Goal: Check status: Check status

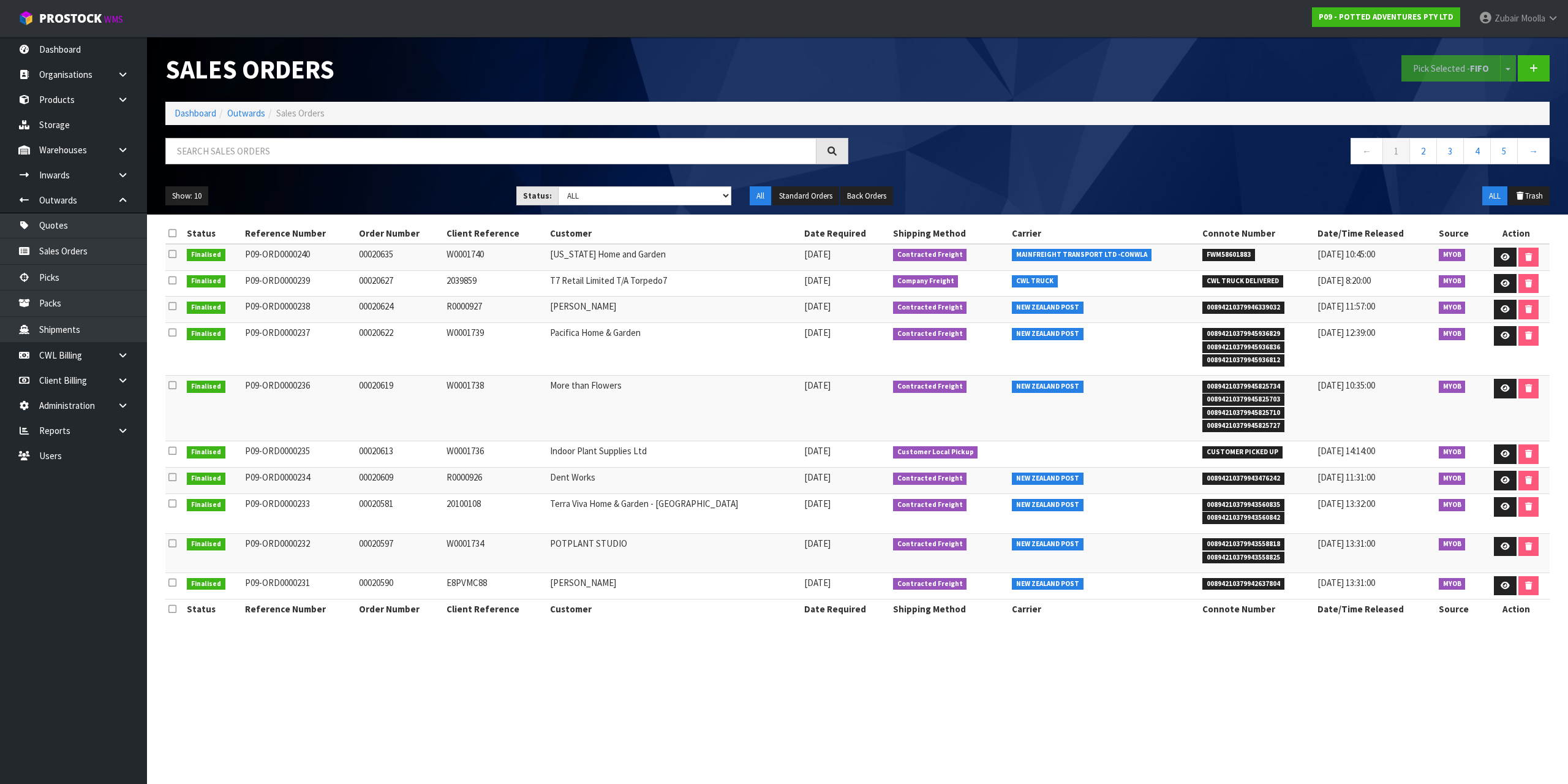
click at [519, 42] on div "Sales Orders" at bounding box center [507, 69] width 701 height 65
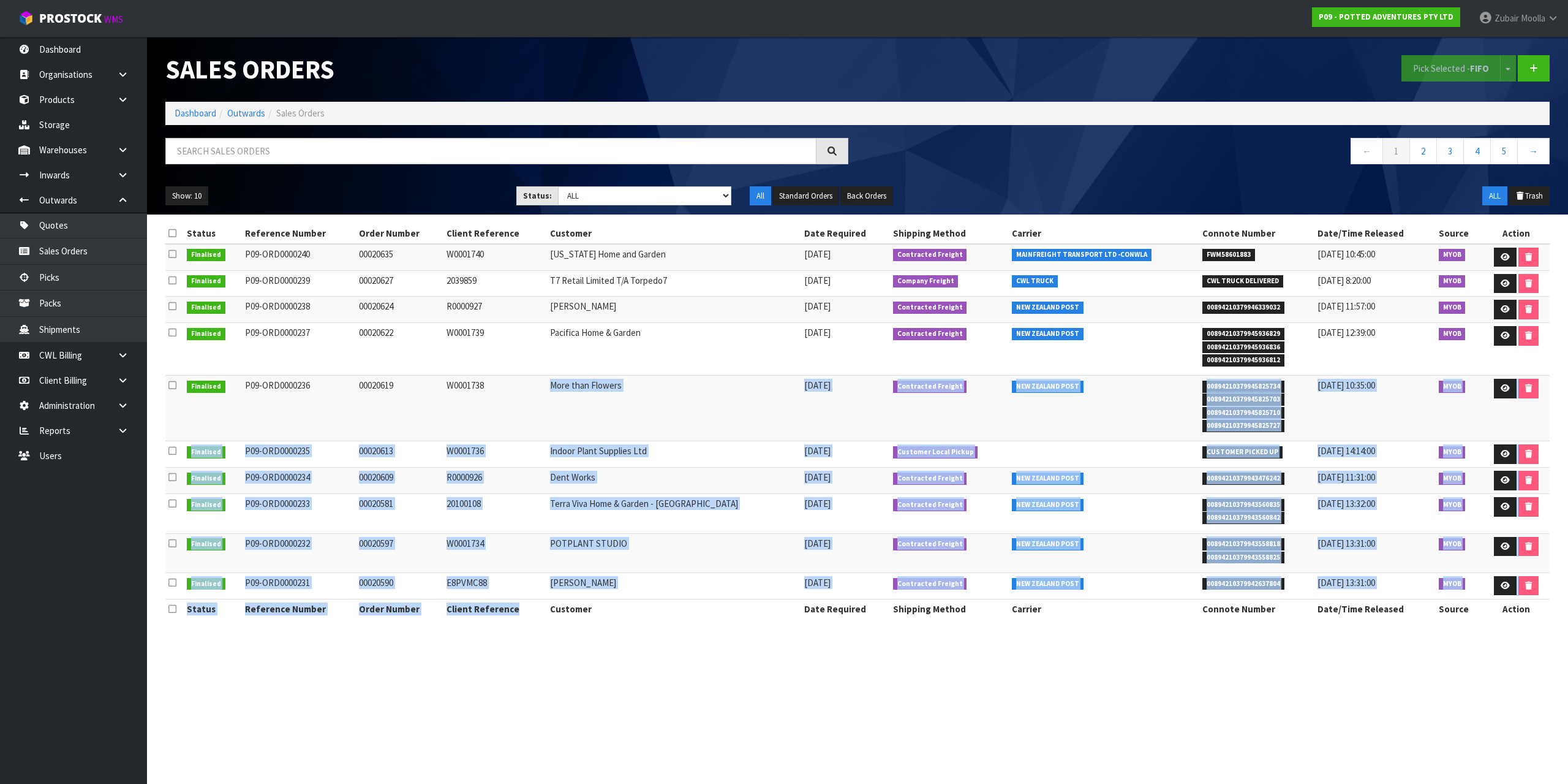
drag, startPoint x: 498, startPoint y: 391, endPoint x: 534, endPoint y: 612, distance: 223.9
click at [534, 612] on table "Status Reference Number Order Number Client Reference Customer Date Required Sh…" at bounding box center [858, 421] width 1385 height 395
click at [715, 385] on td "More than Flowers" at bounding box center [674, 408] width 254 height 65
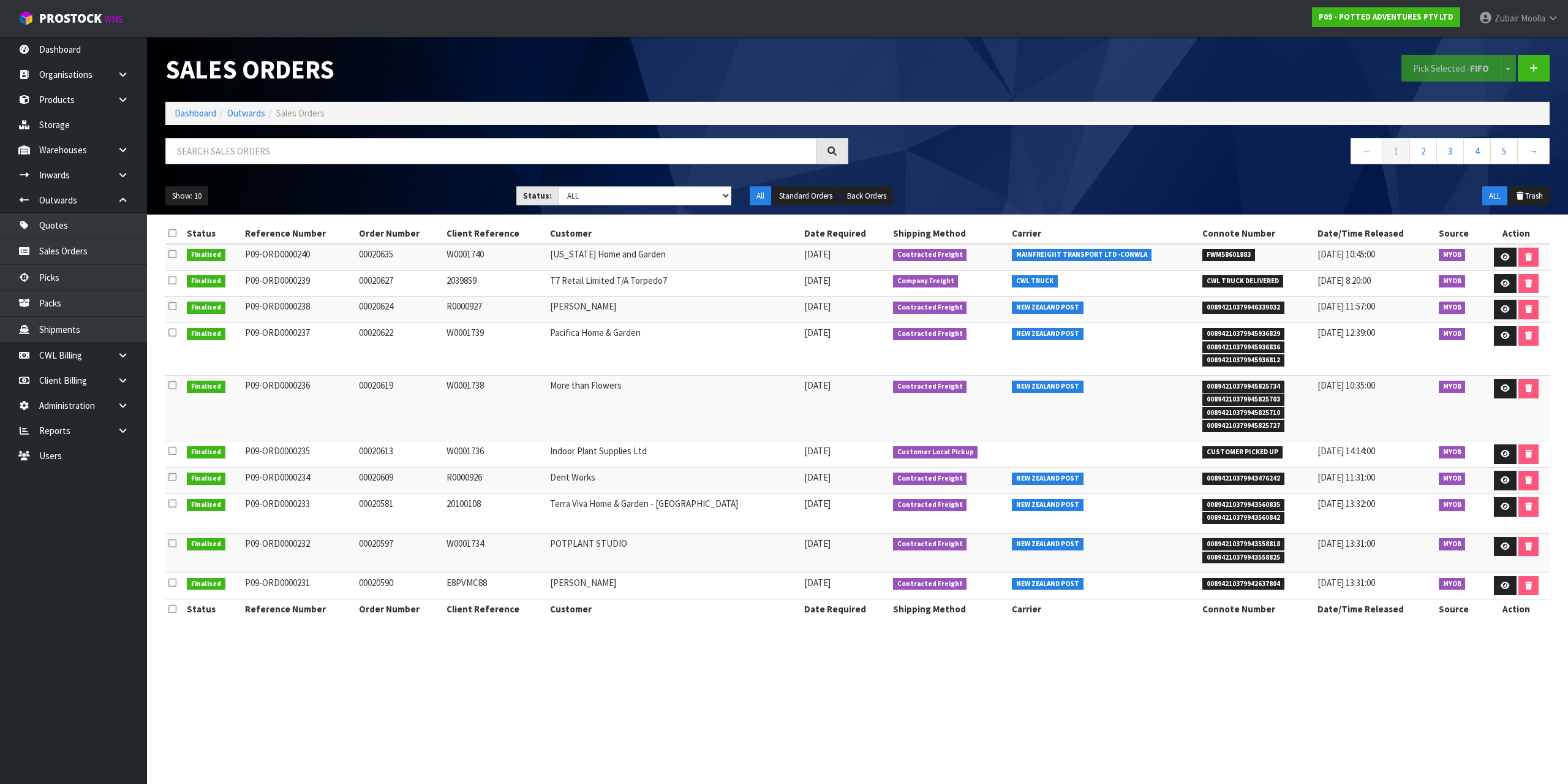
drag, startPoint x: 1140, startPoint y: 38, endPoint x: 1209, endPoint y: 10, distance: 74.5
click at [1141, 38] on div "Pick Selected - FIFO Split button! FIFO - First In First Out FEFO - First Expir…" at bounding box center [1208, 68] width 701 height 63
click at [966, 102] on ol "Dashboard Outwards Sales Orders" at bounding box center [858, 113] width 1385 height 23
click at [86, 19] on span "ProStock" at bounding box center [70, 18] width 63 height 16
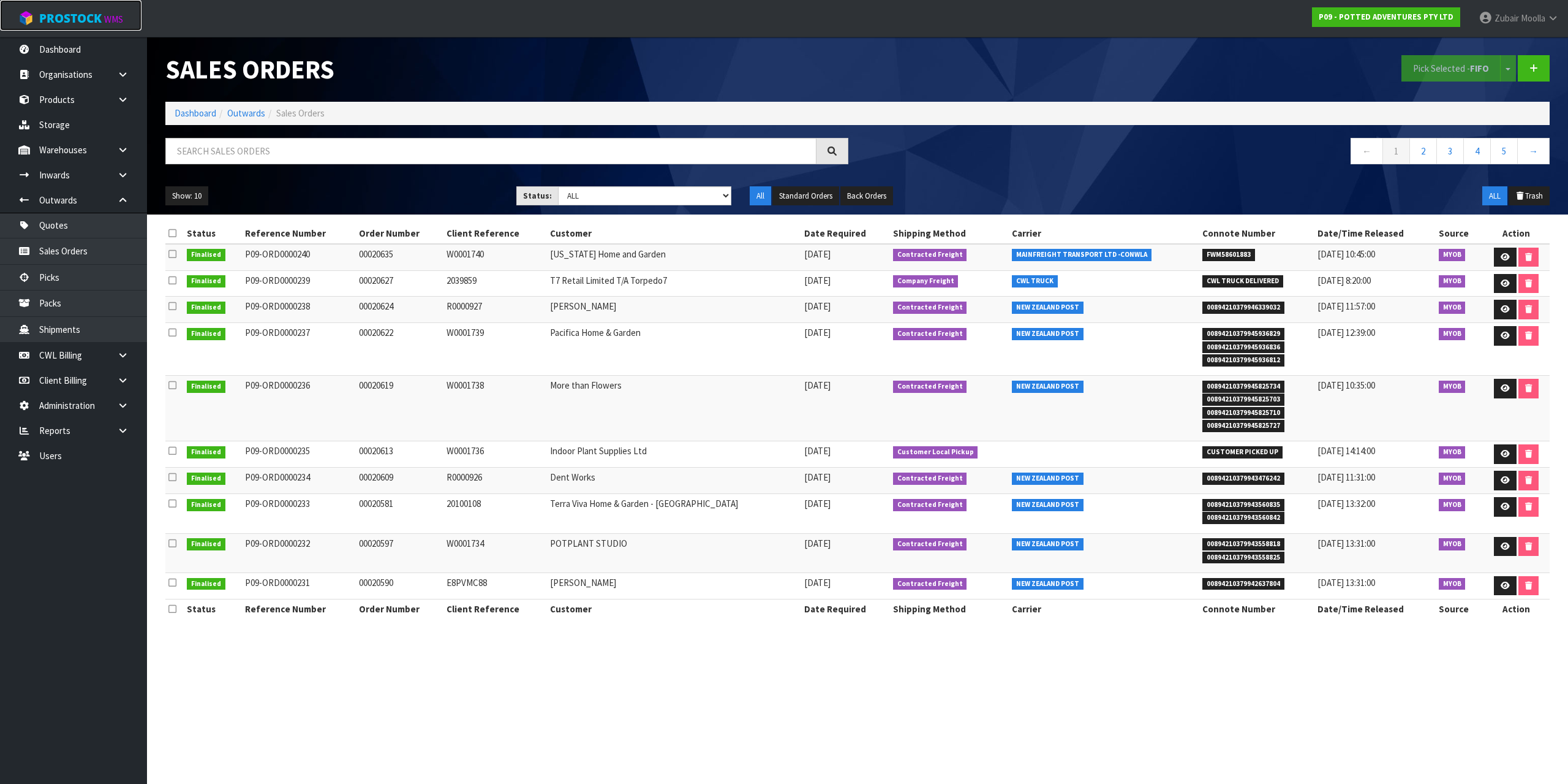
drag, startPoint x: 87, startPoint y: 19, endPoint x: 188, endPoint y: 23, distance: 101.1
click at [114, 22] on link "ProStock WMS" at bounding box center [70, 15] width 141 height 31
click at [862, 70] on div "Sales Orders Pick Selected - FIFO Split button! FIFO - First In First Out FEFO …" at bounding box center [858, 69] width 1403 height 65
click at [862, 69] on div "Pick Selected - FIFO Split button! FIFO - First In First Out FEFO - First Expir…" at bounding box center [1208, 68] width 701 height 63
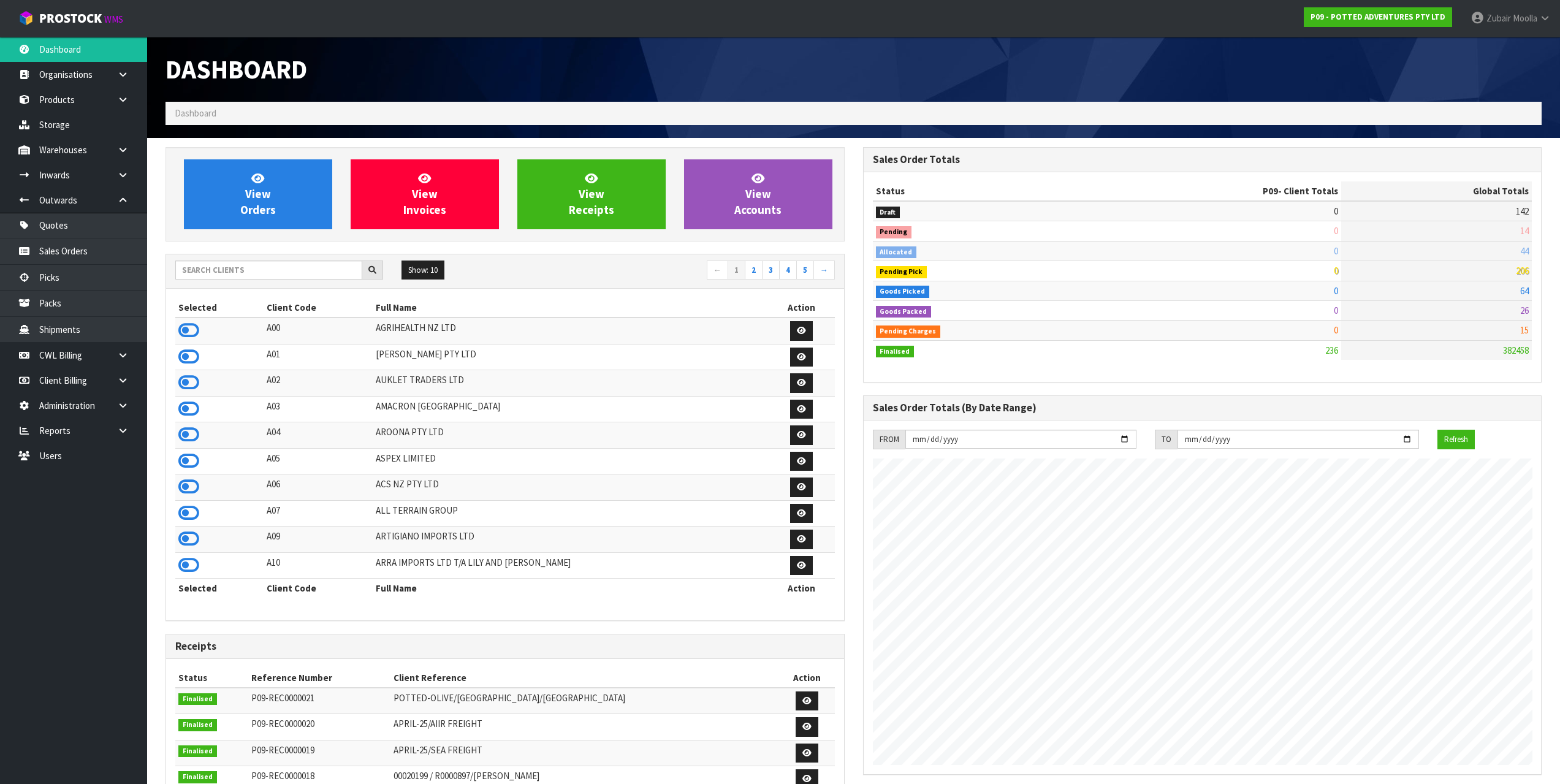
scroll to position [750, 697]
click at [552, 628] on div "View Orders View Invoices View Receipts View Accounts Show: 10 5 10 25" at bounding box center [505, 620] width 697 height 946
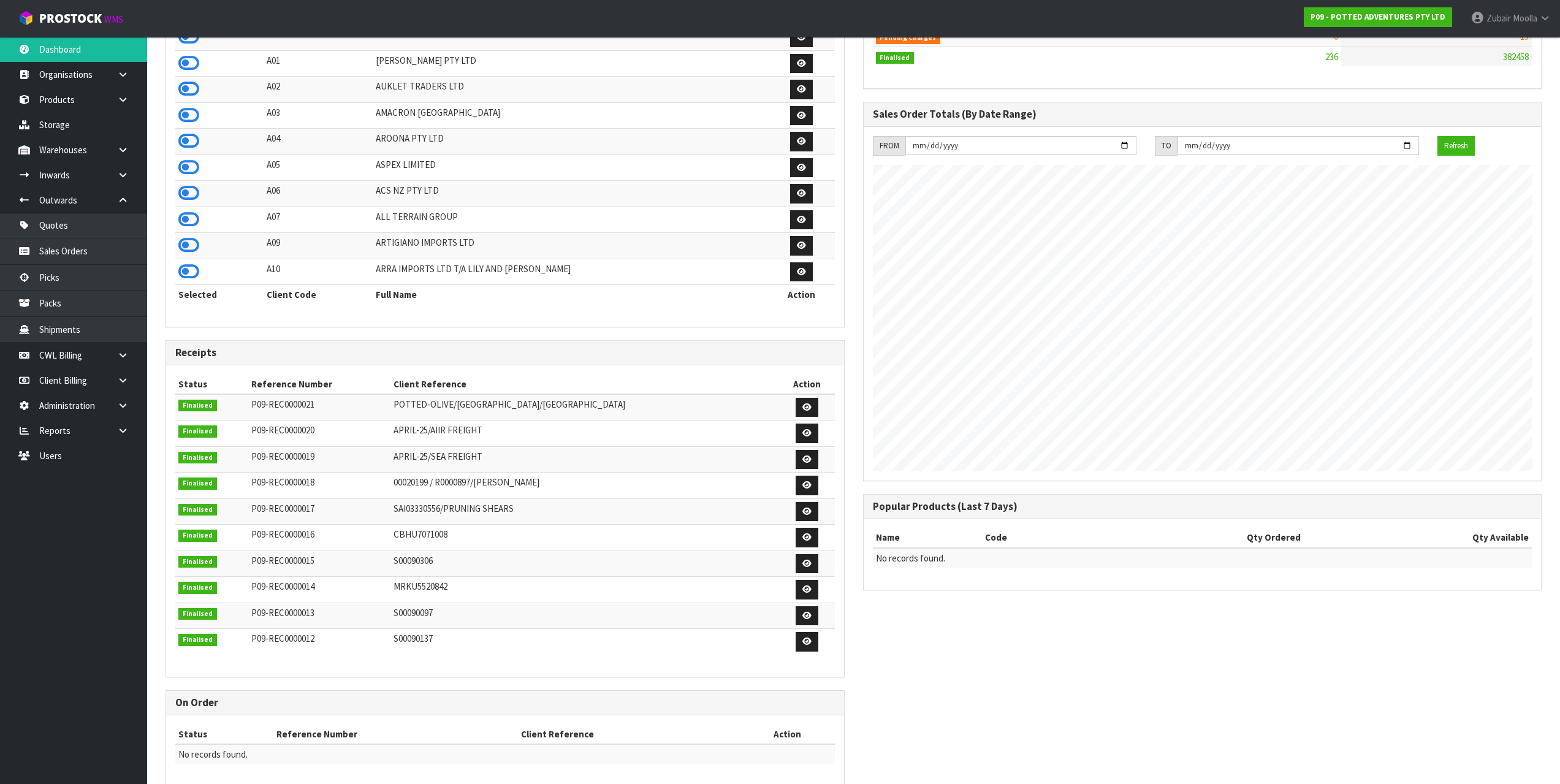
scroll to position [319, 0]
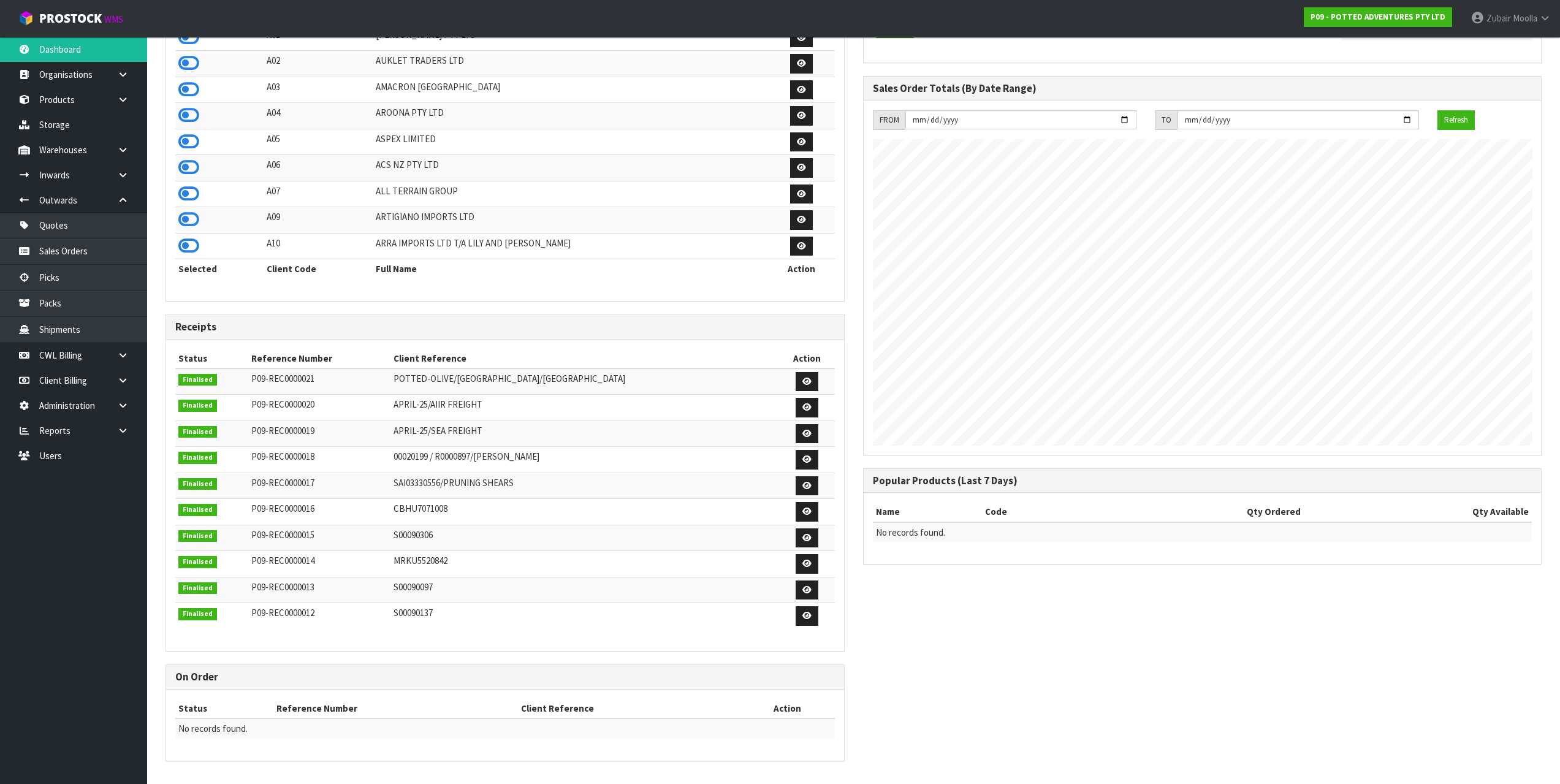
click at [547, 655] on div "View Orders View Invoices View Receipts View Accounts Show: 10 5 10 25" at bounding box center [505, 300] width 697 height 946
click at [128, 250] on link "Sales Orders" at bounding box center [74, 251] width 147 height 25
click at [473, 106] on td "AROONA PTY LTD" at bounding box center [570, 115] width 395 height 26
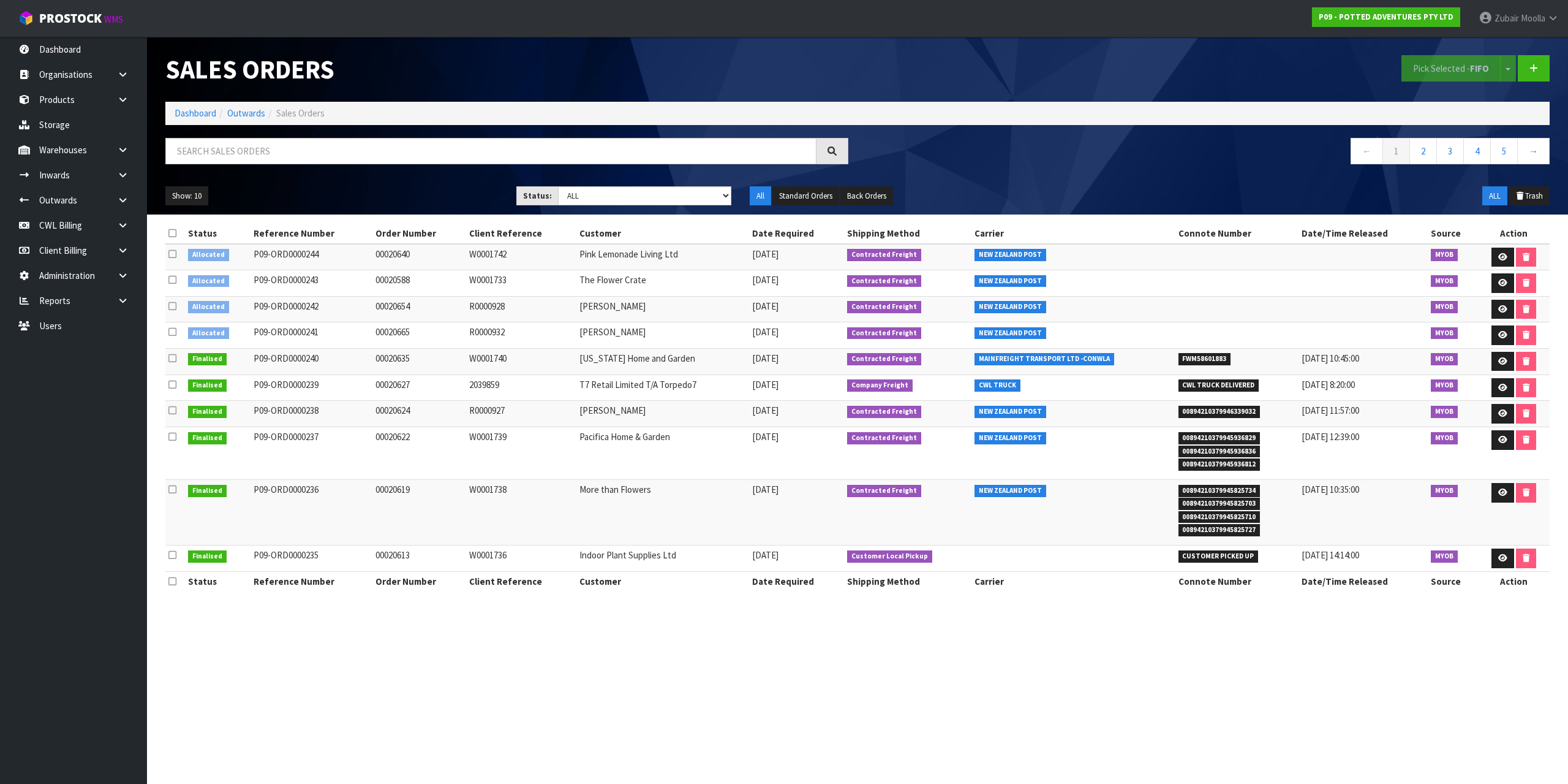
click at [587, 520] on td "More than Flowers" at bounding box center [663, 512] width 172 height 65
click at [580, 517] on td "More than Flowers" at bounding box center [663, 512] width 172 height 65
drag, startPoint x: 362, startPoint y: 249, endPoint x: 417, endPoint y: 340, distance: 106.3
click at [417, 340] on tbody "Allocated P09-ORD0000244 00020640 W0001742 Pink Lemonade Living Ltd [DATE] Cont…" at bounding box center [858, 407] width 1385 height 328
click at [438, 349] on td "00020635" at bounding box center [419, 361] width 94 height 26
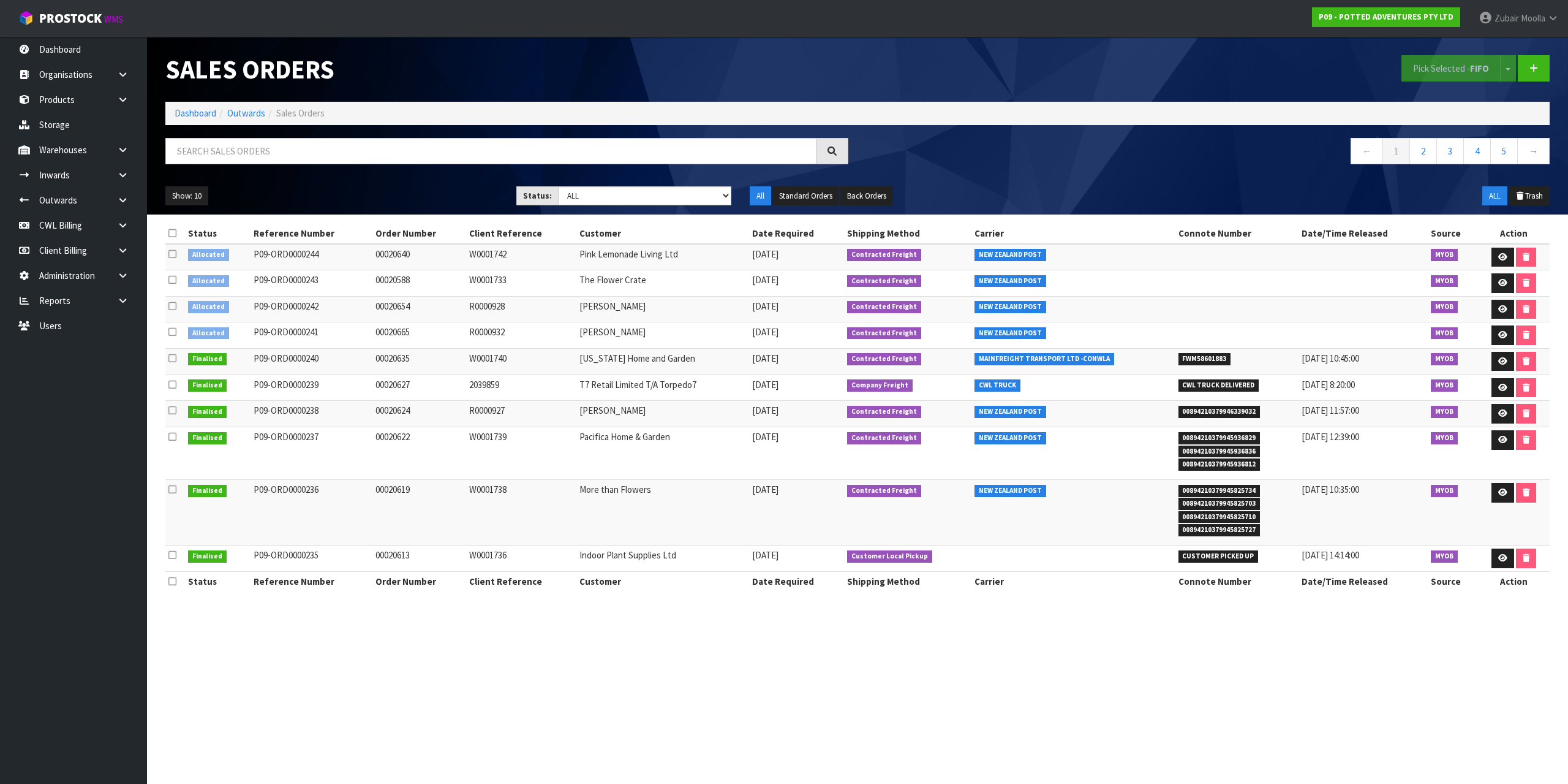
click at [437, 347] on td "00020665" at bounding box center [419, 335] width 94 height 26
click at [431, 346] on td "00020665" at bounding box center [419, 335] width 94 height 26
click at [423, 335] on td "00020665" at bounding box center [419, 335] width 94 height 26
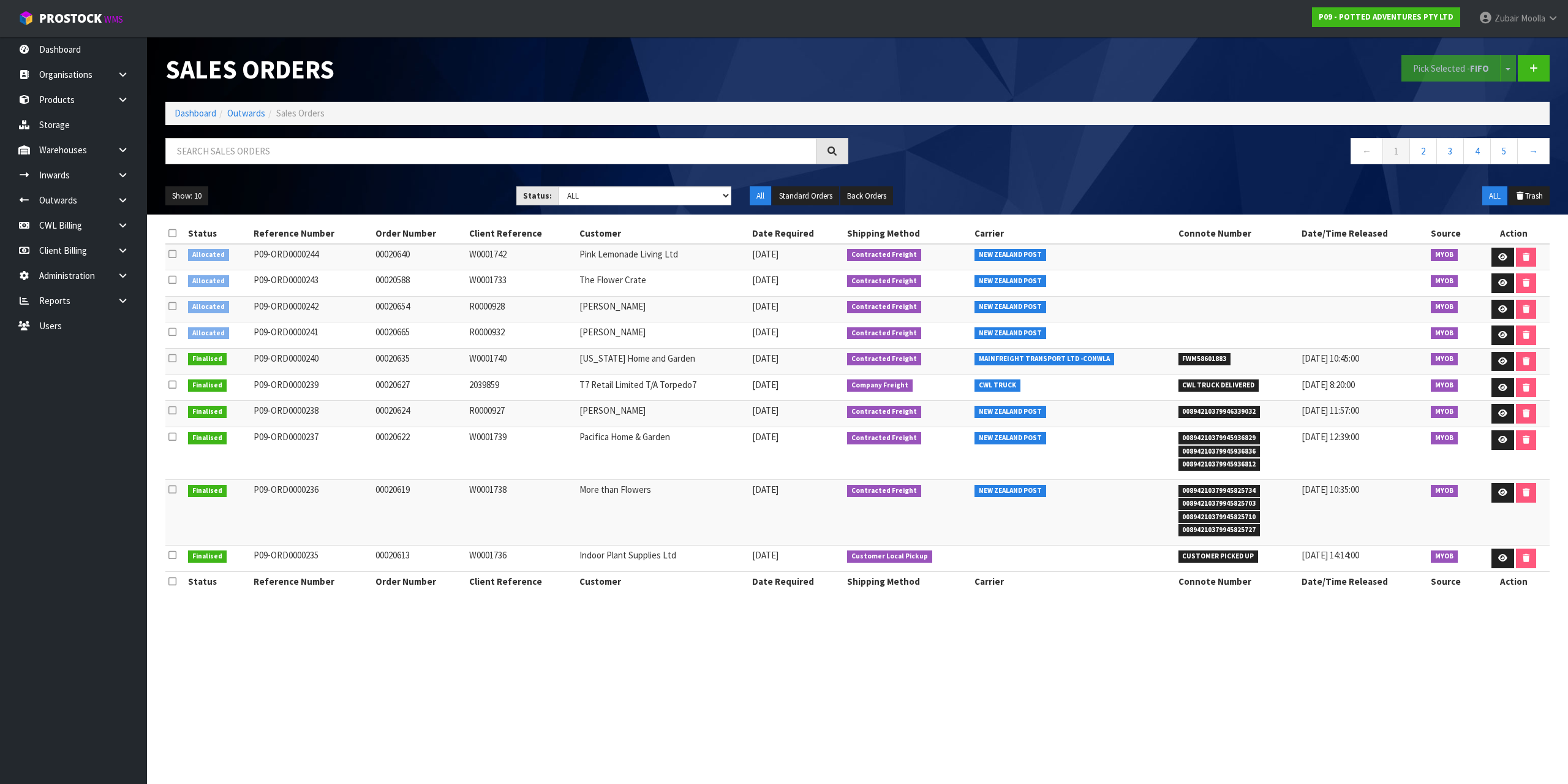
drag, startPoint x: 542, startPoint y: 167, endPoint x: 551, endPoint y: 152, distance: 17.5
click at [491, 189] on ul "Show: 10 5 10 25 50" at bounding box center [332, 196] width 333 height 19
click at [914, 133] on div "Sales Orders Pick Selected - FIFO Split button! FIFO - First In First Out FEFO …" at bounding box center [858, 126] width 1403 height 177
drag, startPoint x: 767, startPoint y: 33, endPoint x: 1568, endPoint y: 27, distance: 801.0
click at [769, 33] on nav "Toggle navigation ProStock WMS P09 - POTTED ADVENTURES PTY LTD [PERSON_NAME] Lo…" at bounding box center [784, 18] width 1568 height 38
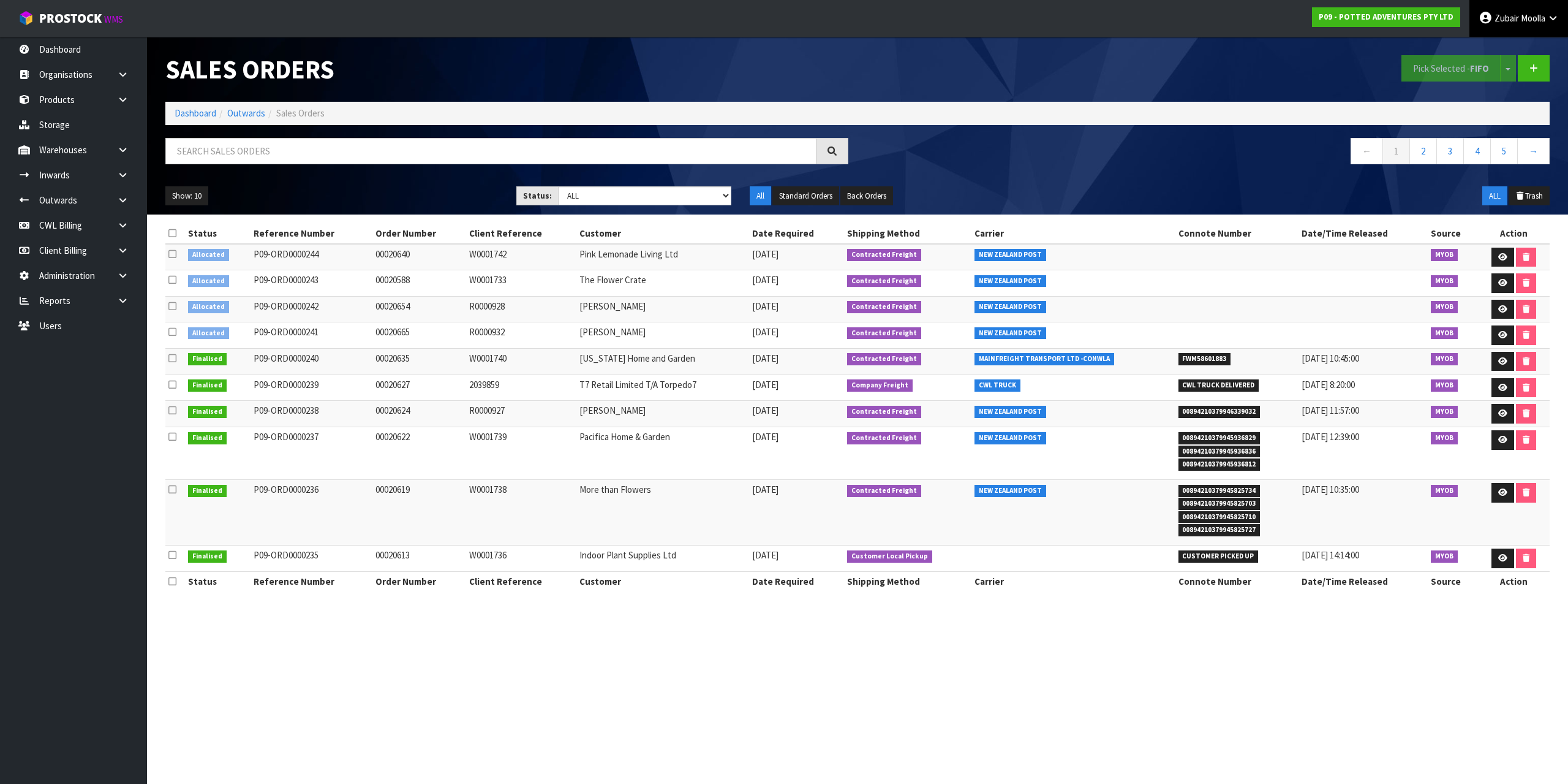
click at [1568, 26] on link "[PERSON_NAME]" at bounding box center [1519, 18] width 99 height 37
click at [1224, 79] on div "Pick Selected - FIFO Split button! FIFO - First In First Out FEFO - First Expir…" at bounding box center [1208, 68] width 701 height 63
click at [614, 433] on td "Pacifica Home & Garden" at bounding box center [663, 453] width 172 height 53
